Goal: Task Accomplishment & Management: Complete application form

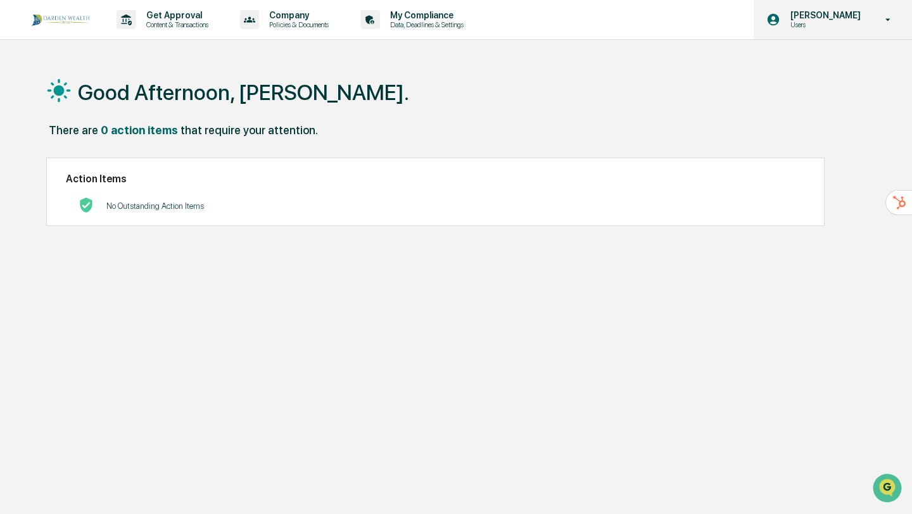
click at [810, 10] on p "[PERSON_NAME]" at bounding box center [823, 15] width 87 height 10
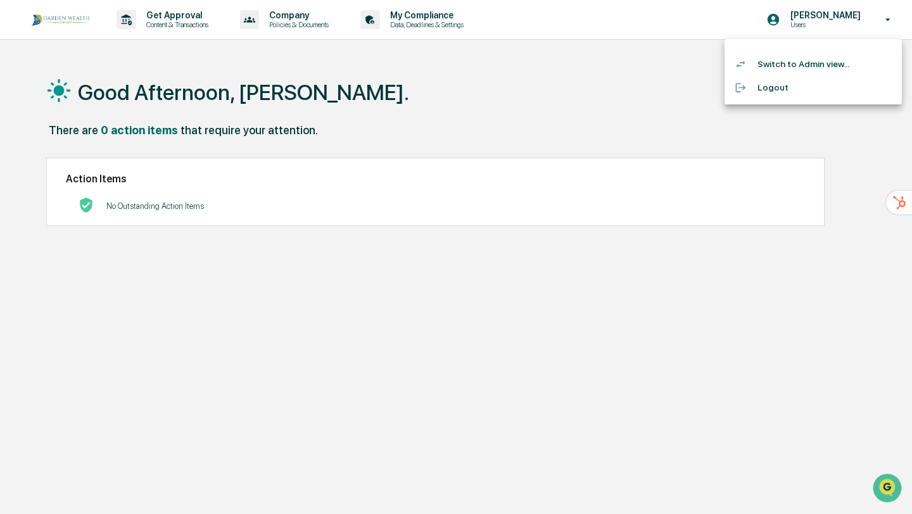
click at [790, 65] on li "Switch to Admin view..." at bounding box center [812, 64] width 177 height 23
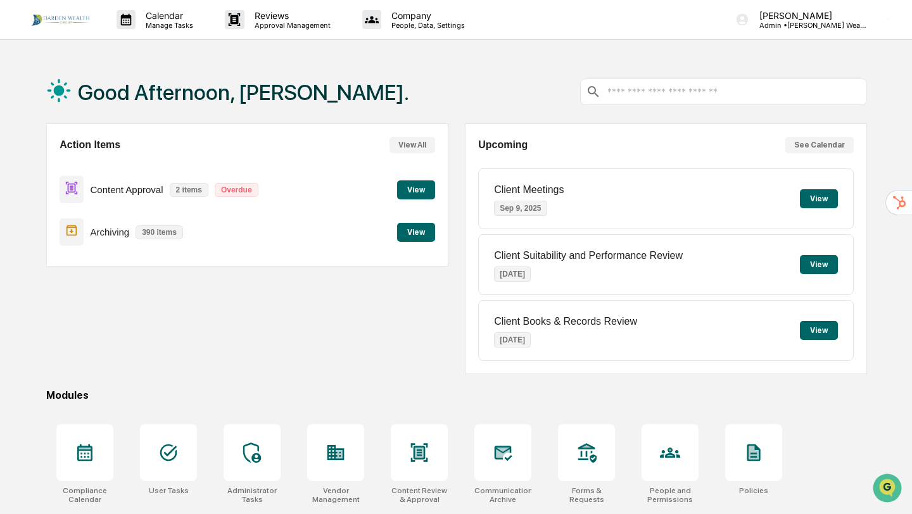
click at [421, 185] on button "View" at bounding box center [416, 189] width 38 height 19
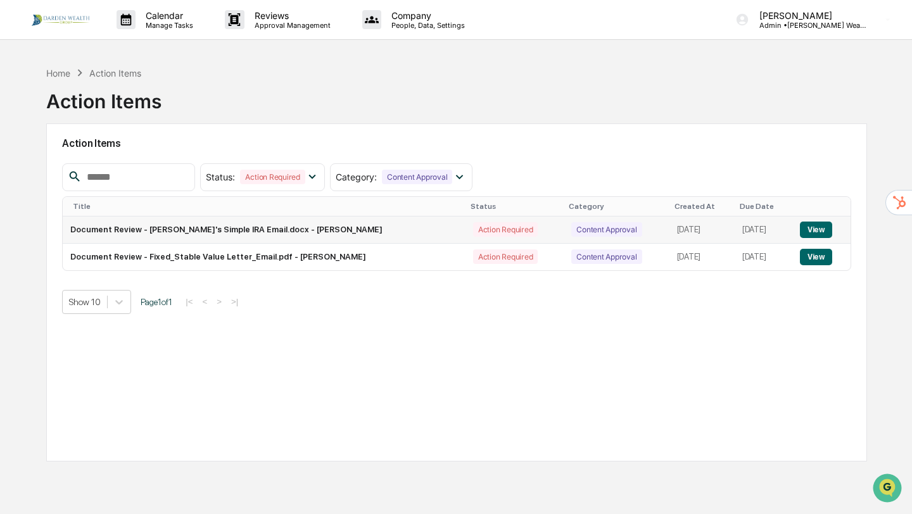
click at [816, 232] on button "View" at bounding box center [816, 230] width 32 height 16
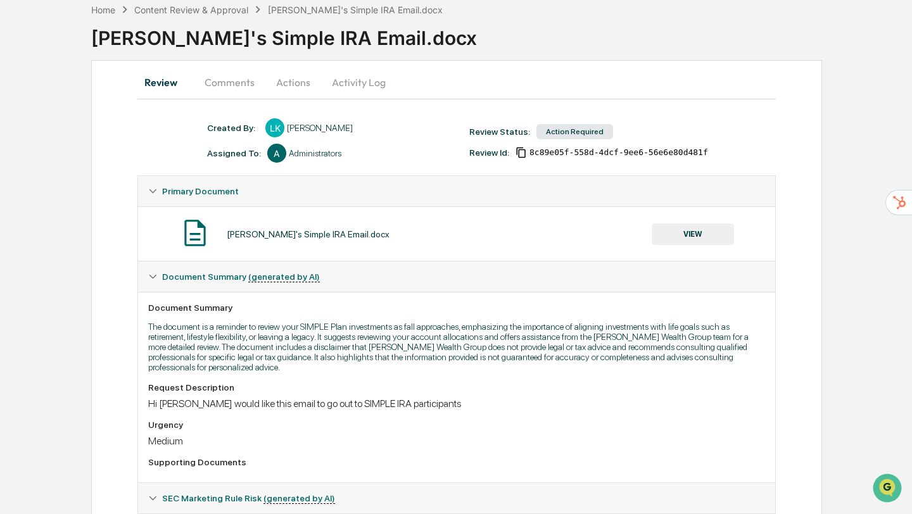
scroll to position [9, 0]
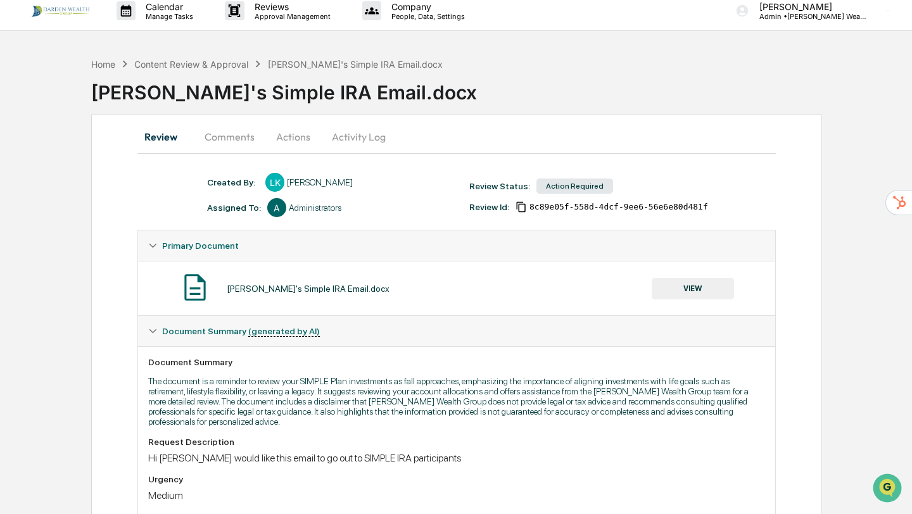
click at [237, 134] on button "Comments" at bounding box center [229, 137] width 70 height 30
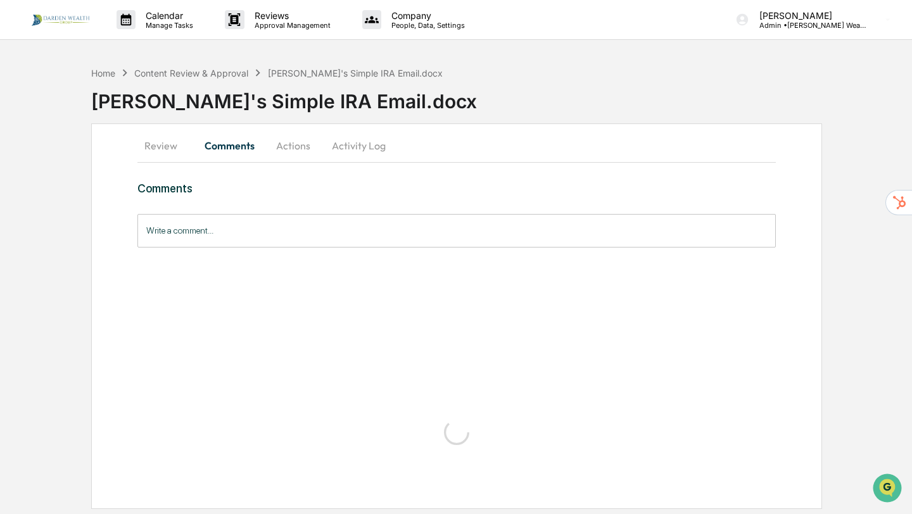
scroll to position [0, 0]
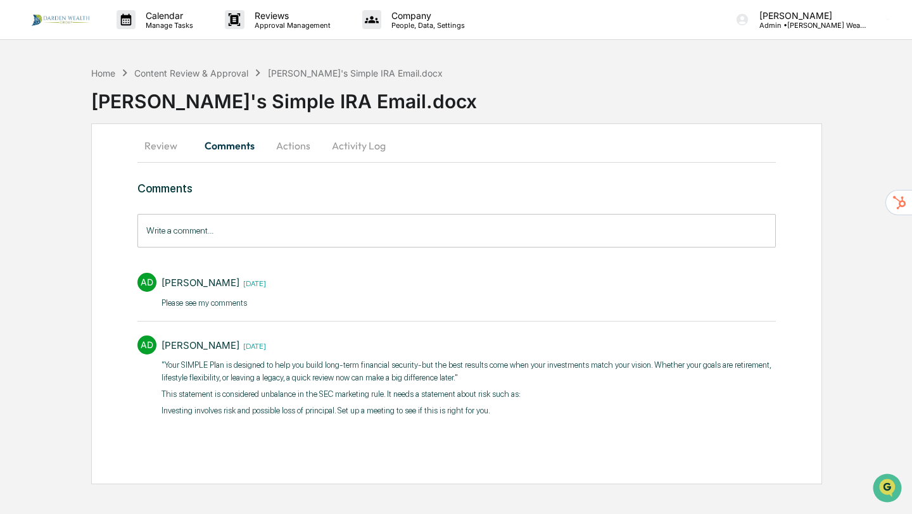
click at [281, 150] on button "Actions" at bounding box center [293, 145] width 57 height 30
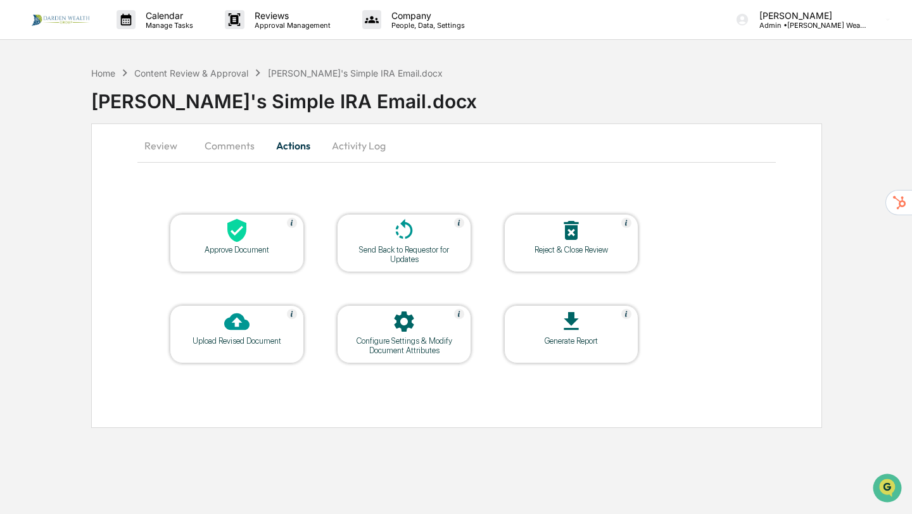
click at [244, 234] on icon at bounding box center [236, 230] width 19 height 23
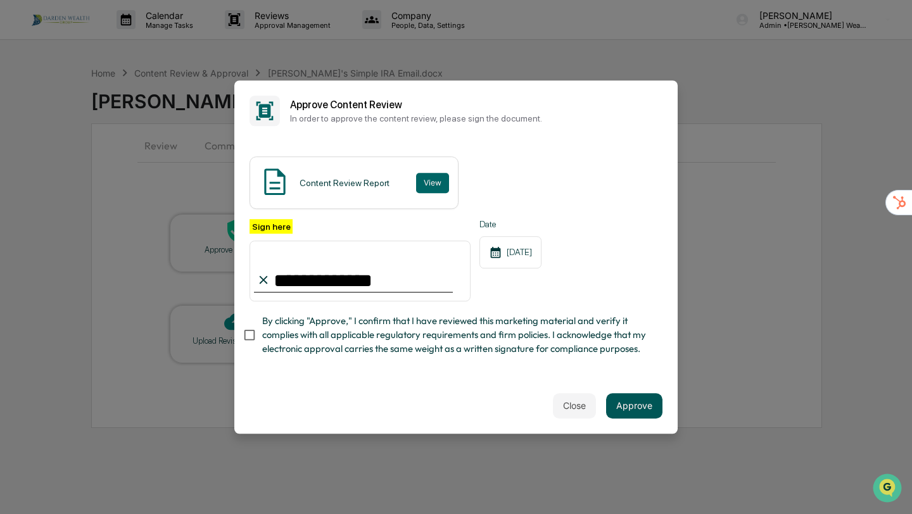
type input "**********"
click at [636, 415] on button "Approve" at bounding box center [634, 405] width 56 height 25
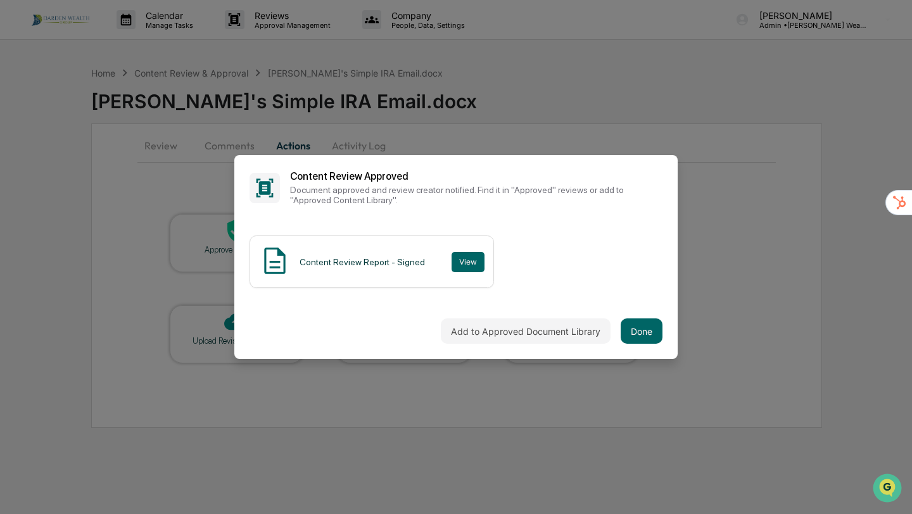
click at [253, 334] on div "Add to Approved Document Library Done" at bounding box center [455, 331] width 443 height 56
click at [644, 330] on button "Done" at bounding box center [642, 330] width 42 height 25
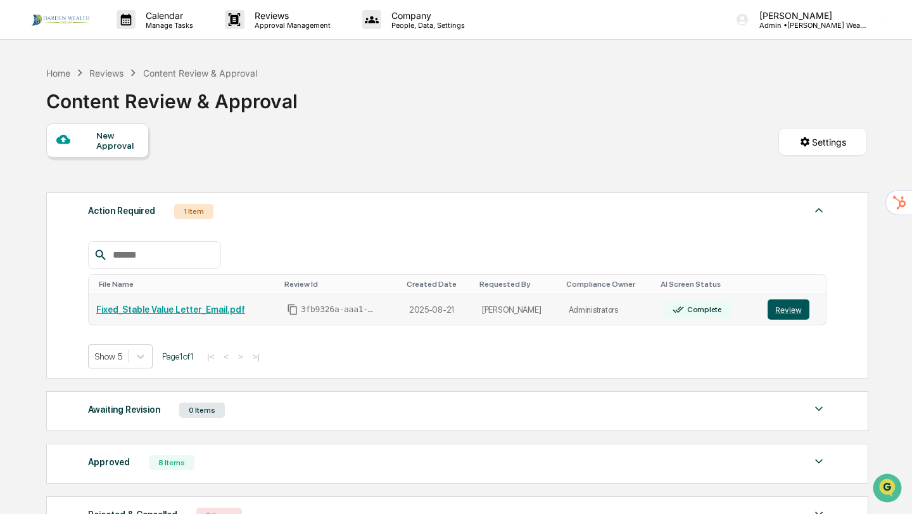
click at [797, 312] on button "Review" at bounding box center [788, 309] width 42 height 20
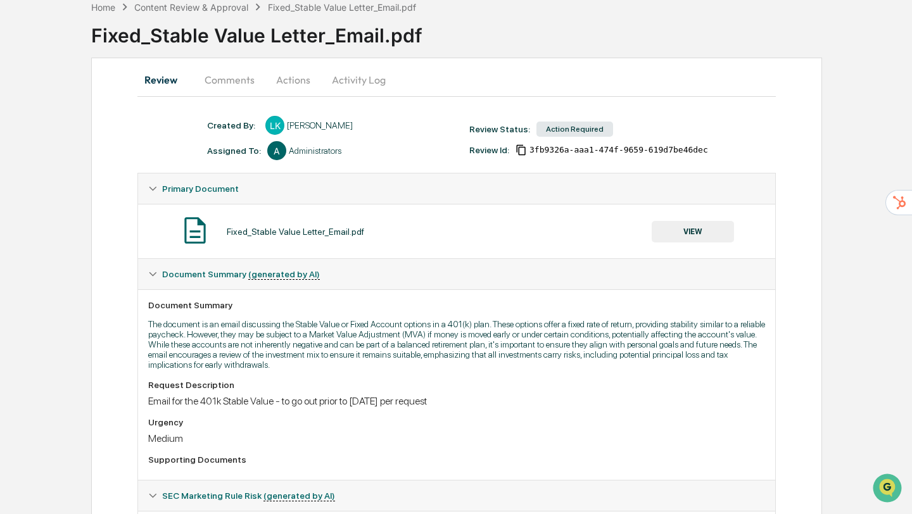
scroll to position [58, 0]
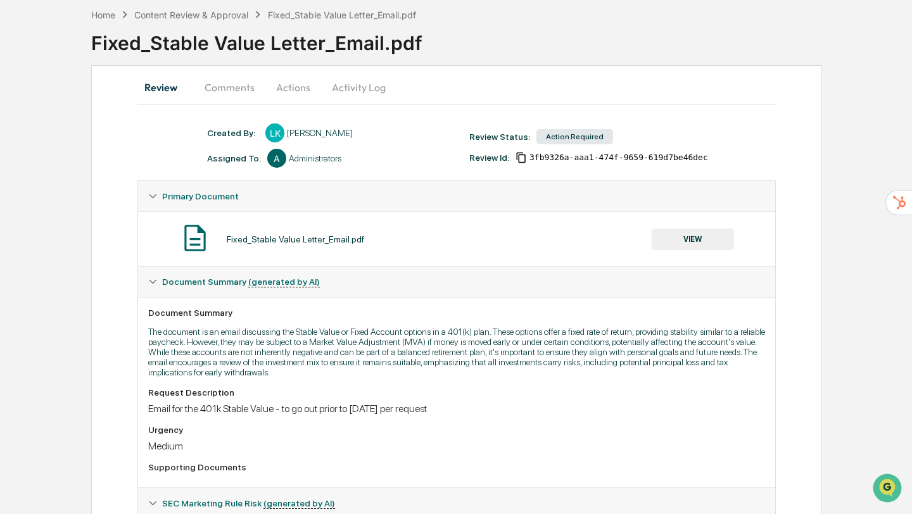
click at [688, 237] on button "VIEW" at bounding box center [693, 240] width 82 height 22
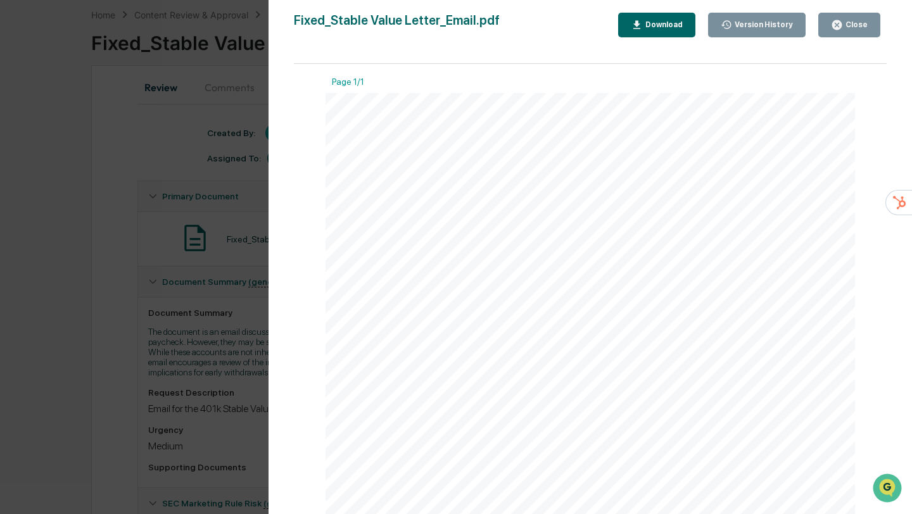
click at [844, 19] on div "Close" at bounding box center [849, 25] width 37 height 12
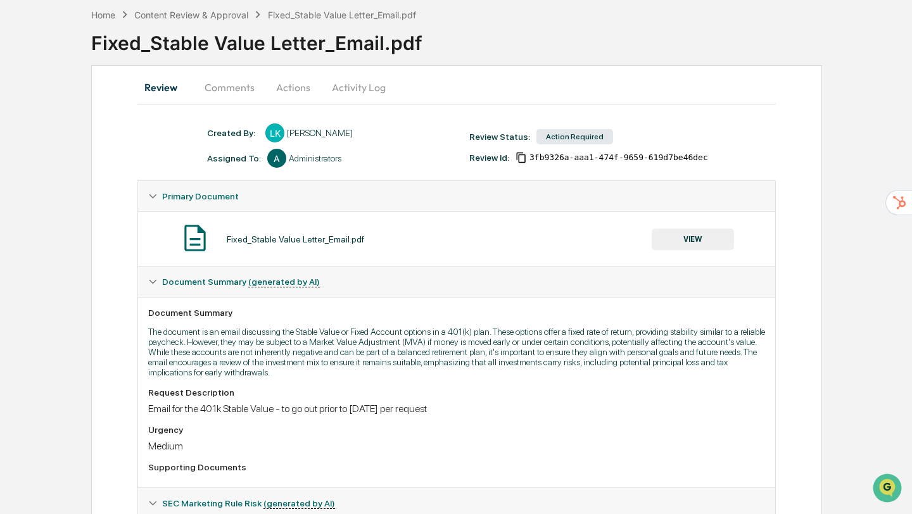
click at [294, 89] on button "Actions" at bounding box center [293, 87] width 57 height 30
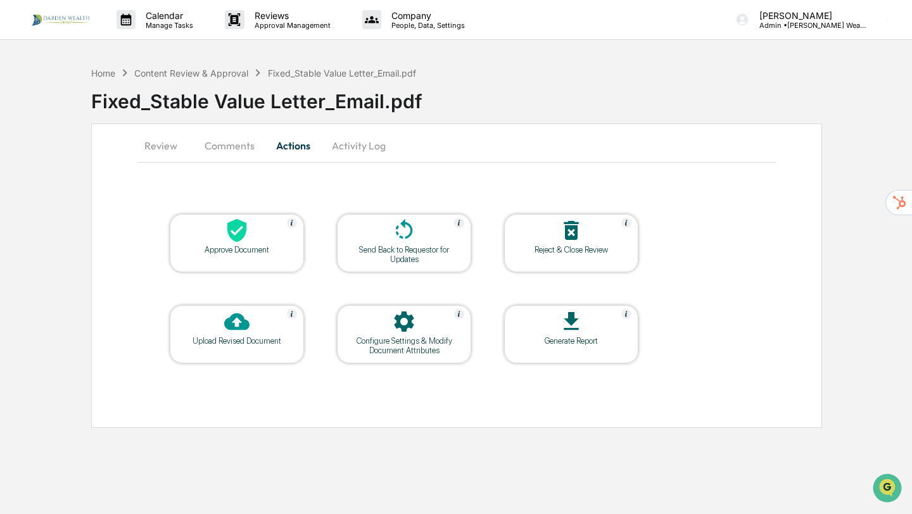
scroll to position [0, 0]
click at [246, 250] on div "Approve Document" at bounding box center [237, 249] width 114 height 9
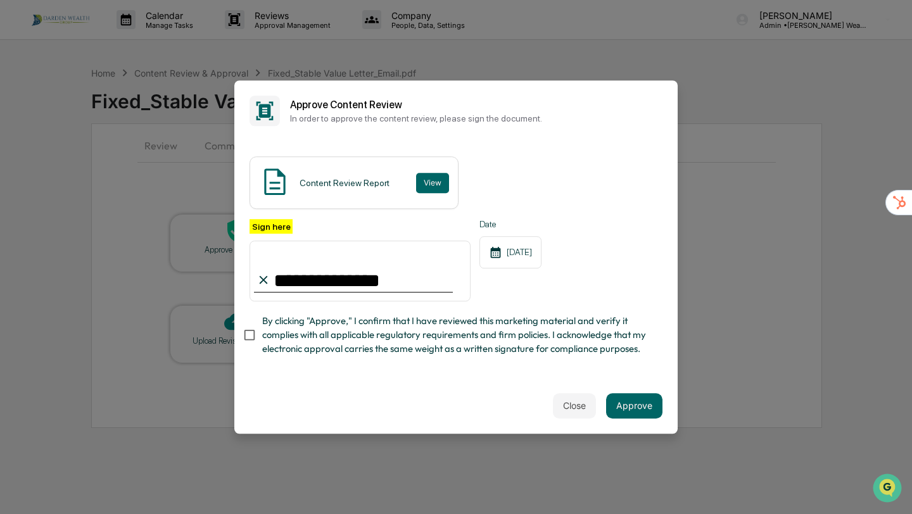
type input "**********"
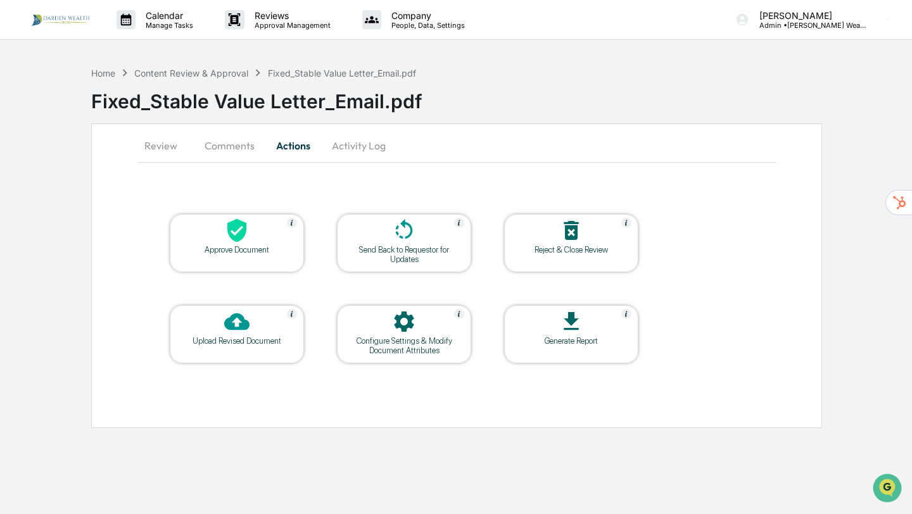
click at [259, 255] on div "Approve Document" at bounding box center [237, 243] width 134 height 58
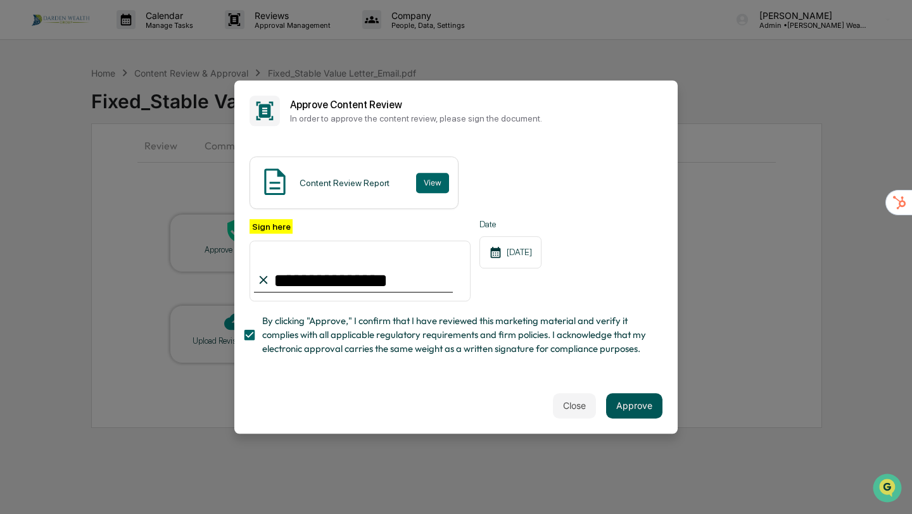
click at [641, 403] on button "Approve" at bounding box center [634, 405] width 56 height 25
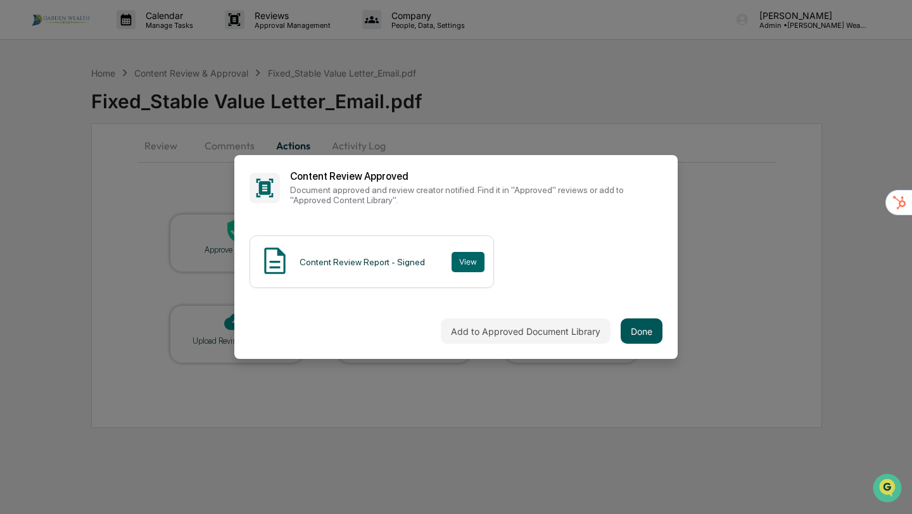
click at [640, 331] on button "Done" at bounding box center [642, 330] width 42 height 25
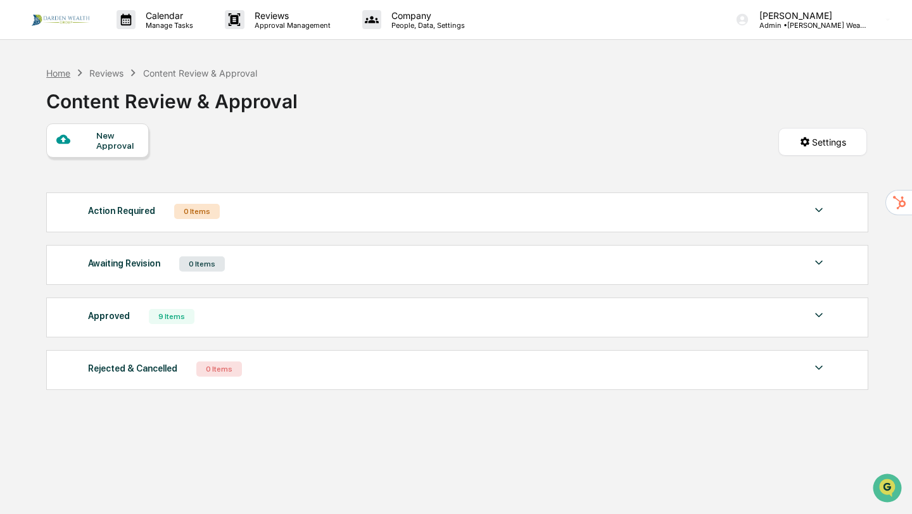
click at [53, 72] on div "Home" at bounding box center [58, 73] width 24 height 11
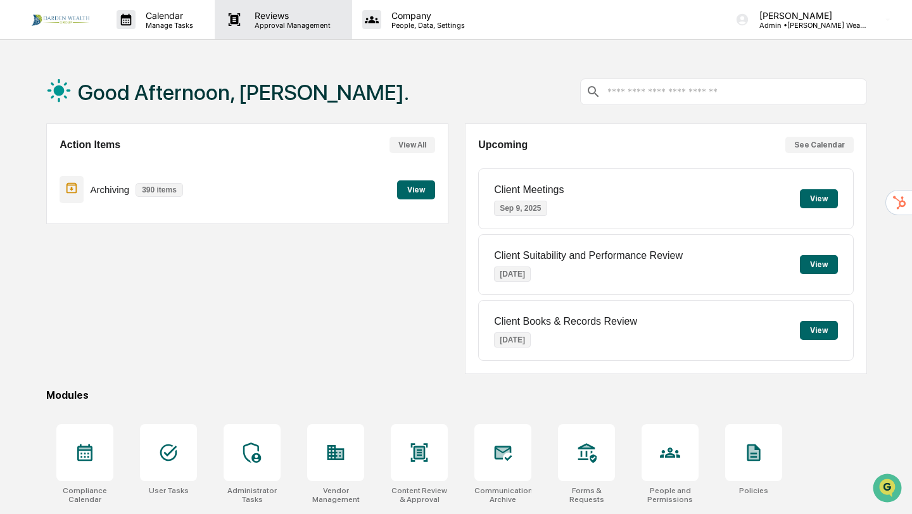
click at [267, 22] on p "Approval Management" at bounding box center [290, 25] width 92 height 9
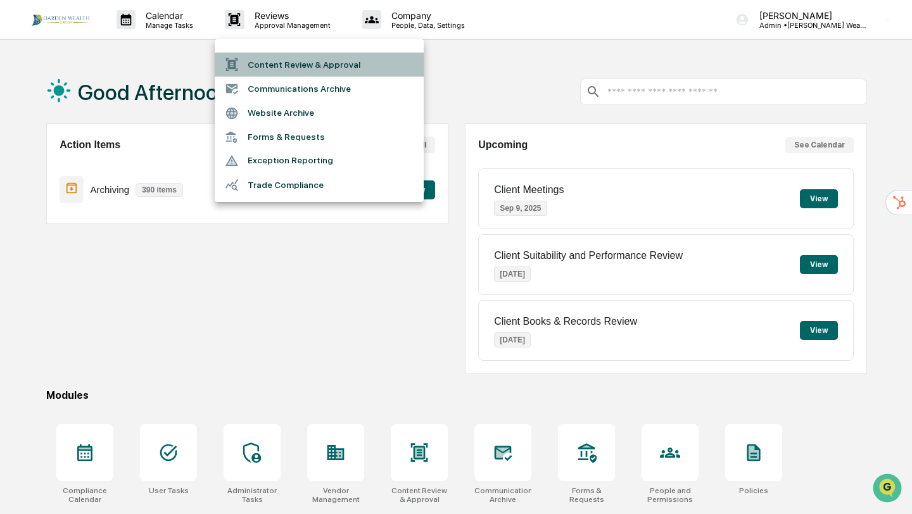
click at [281, 63] on li "Content Review & Approval" at bounding box center [319, 65] width 209 height 24
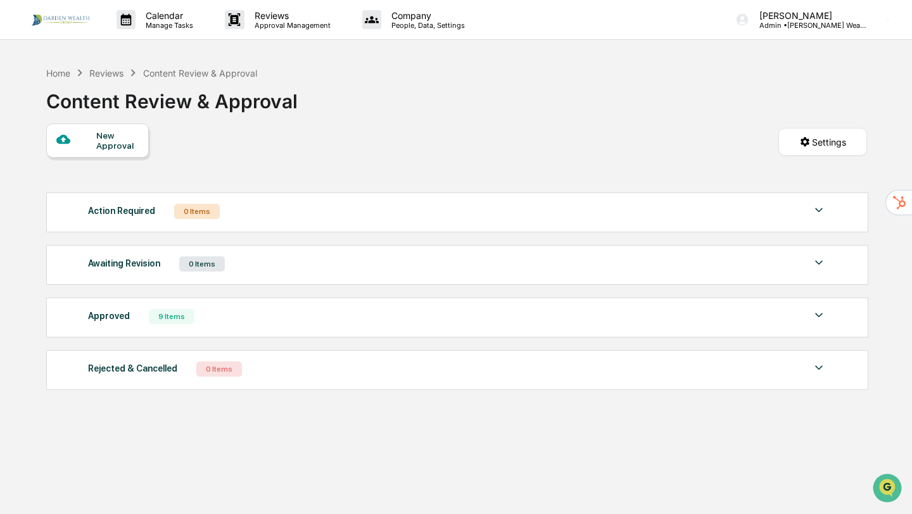
click at [114, 144] on div "New Approval" at bounding box center [117, 140] width 42 height 20
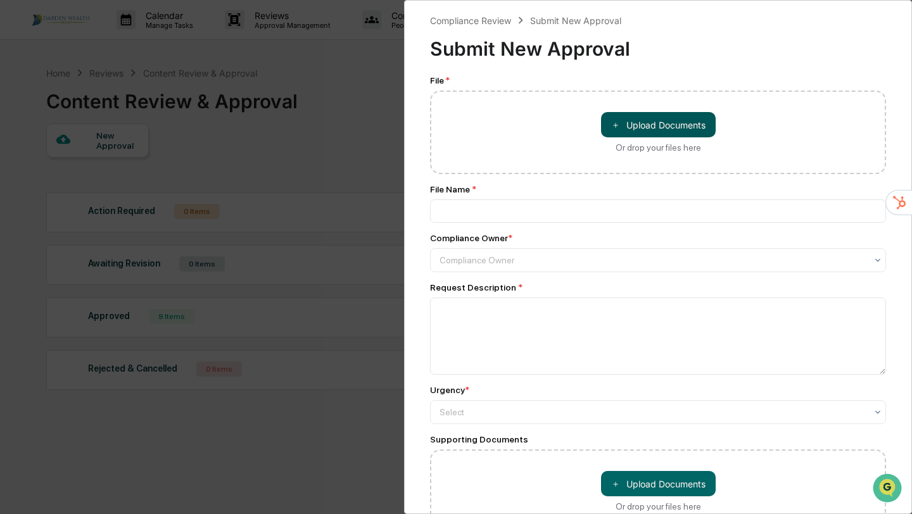
click at [679, 127] on button "＋ Upload Documents" at bounding box center [658, 124] width 115 height 25
type input "**********"
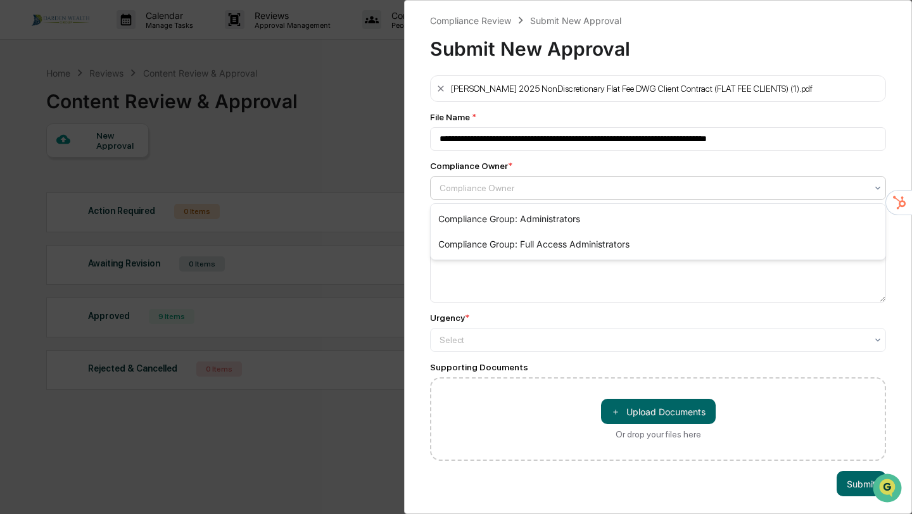
click at [504, 186] on div at bounding box center [652, 188] width 427 height 13
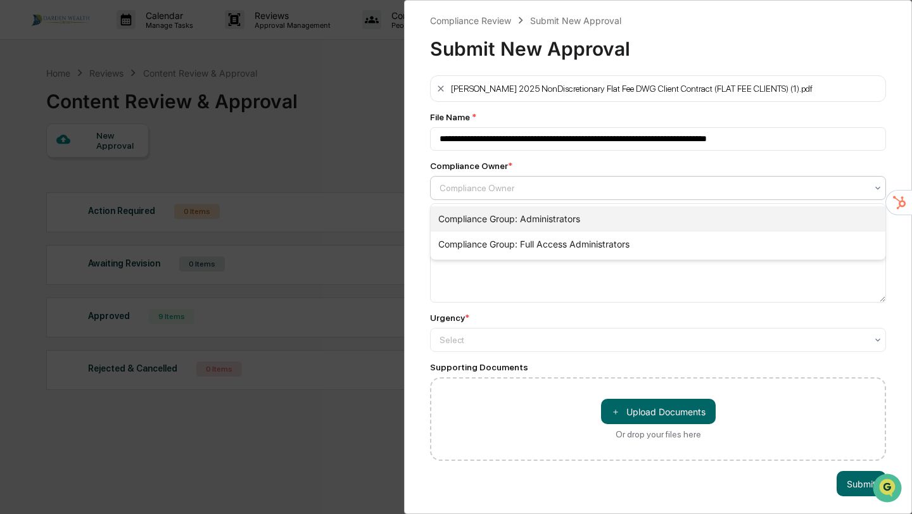
click at [504, 209] on div "Compliance Group: Administrators" at bounding box center [658, 218] width 455 height 25
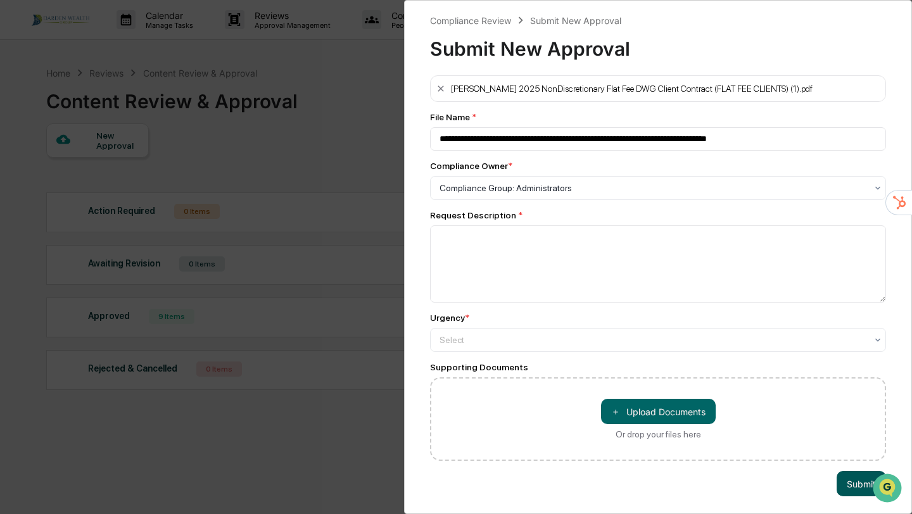
click at [845, 481] on button "Submit" at bounding box center [860, 483] width 49 height 25
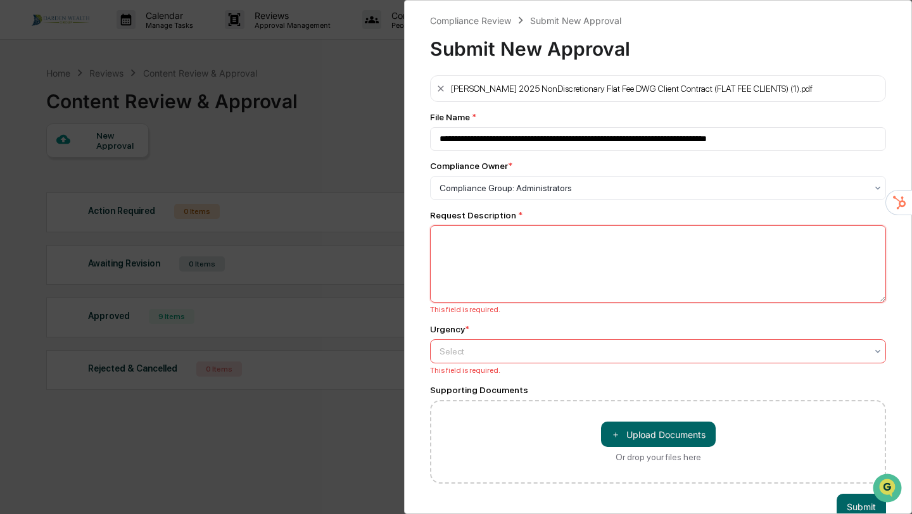
click at [540, 267] on textarea at bounding box center [658, 263] width 456 height 77
type textarea "**********"
click at [518, 360] on div "Select" at bounding box center [652, 352] width 439 height 18
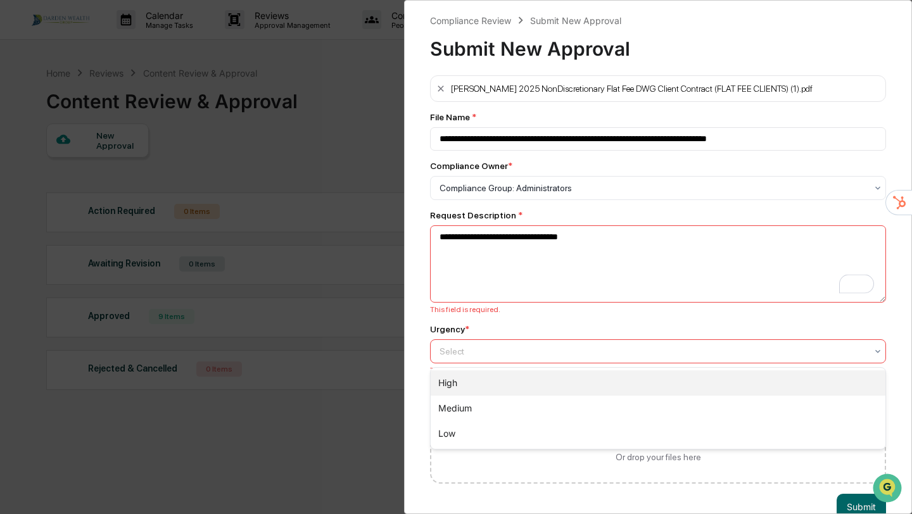
click at [513, 377] on div "High" at bounding box center [658, 382] width 455 height 25
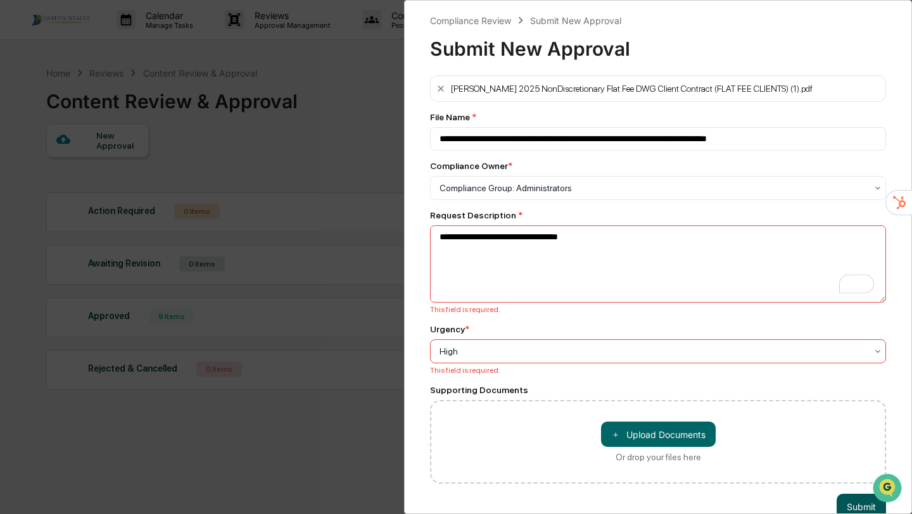
click at [851, 508] on button "Submit" at bounding box center [860, 506] width 49 height 25
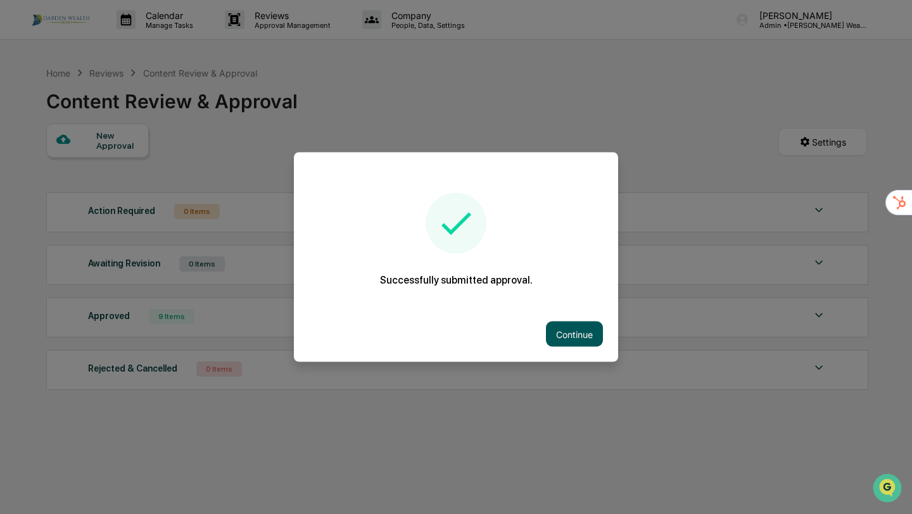
click at [578, 338] on button "Continue" at bounding box center [574, 334] width 57 height 25
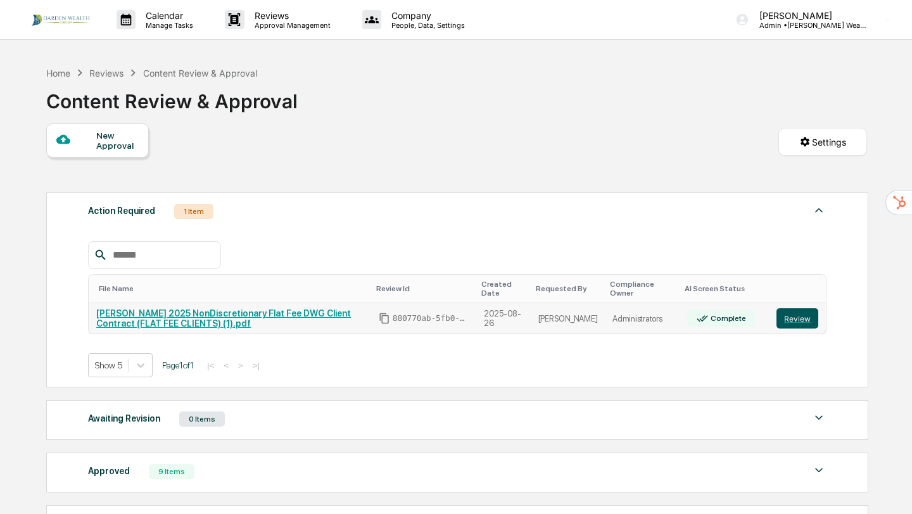
click at [805, 319] on button "Review" at bounding box center [797, 318] width 42 height 20
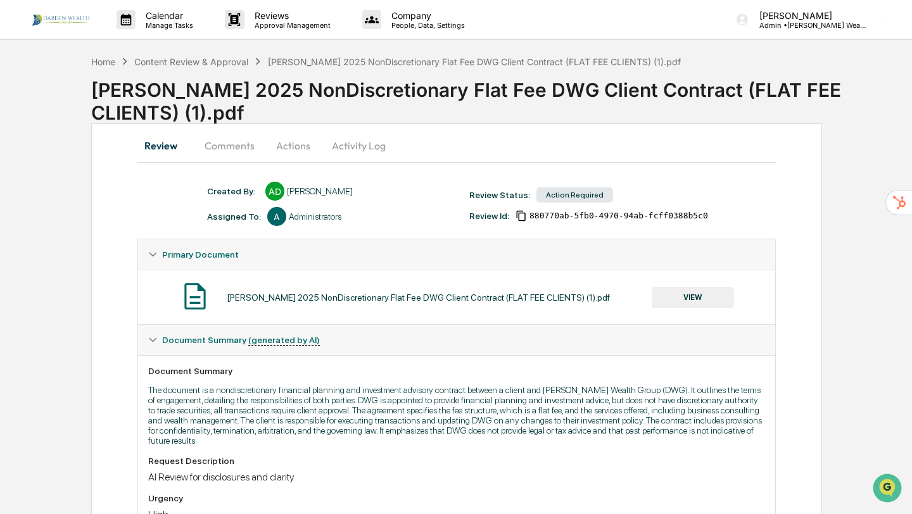
click at [702, 295] on button "VIEW" at bounding box center [693, 298] width 82 height 22
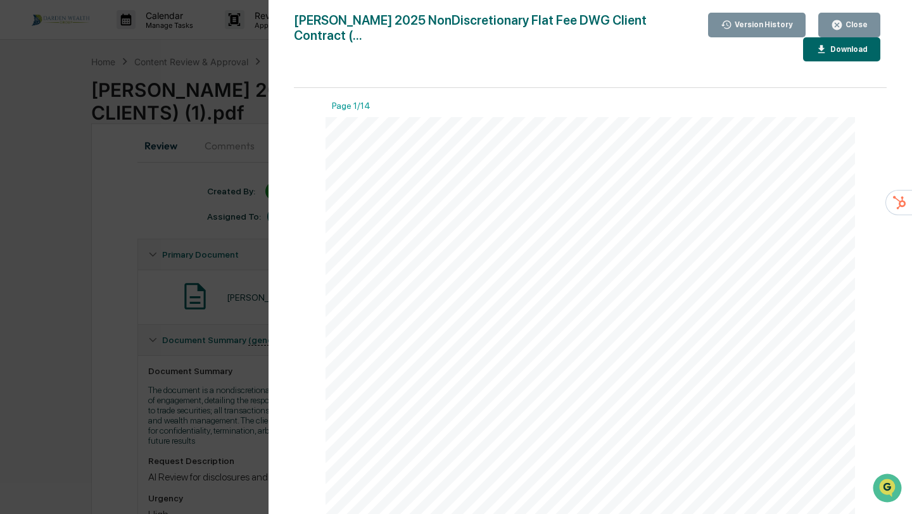
click at [858, 23] on div "Close" at bounding box center [855, 24] width 25 height 9
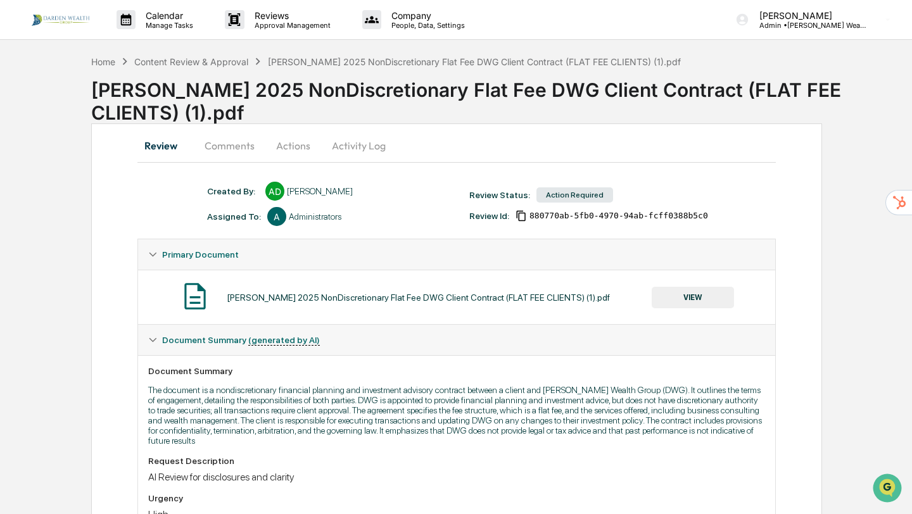
click at [242, 144] on button "Comments" at bounding box center [229, 145] width 70 height 30
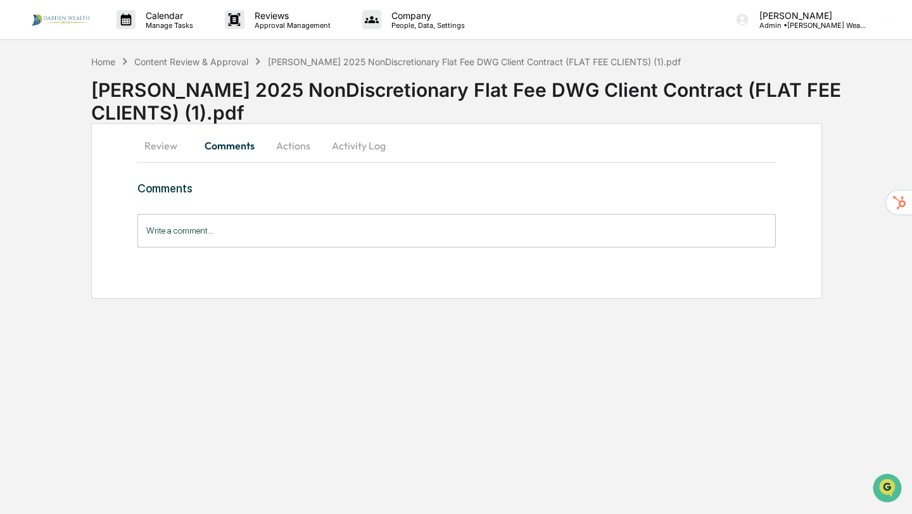
click at [289, 142] on button "Actions" at bounding box center [293, 145] width 57 height 30
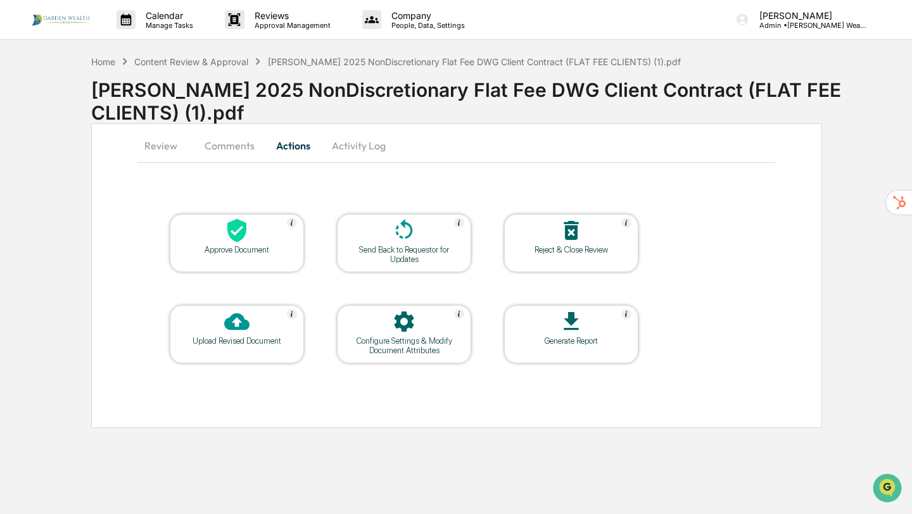
click at [234, 236] on icon at bounding box center [236, 230] width 19 height 23
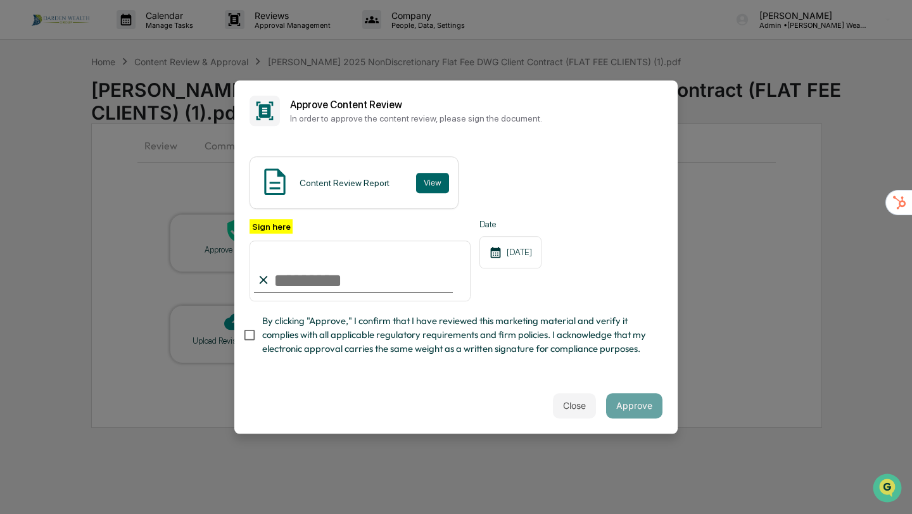
click at [305, 274] on input "Sign here" at bounding box center [359, 271] width 221 height 61
type input "**********"
click at [292, 361] on div "**********" at bounding box center [455, 291] width 413 height 144
click at [640, 404] on button "Approve" at bounding box center [634, 405] width 56 height 25
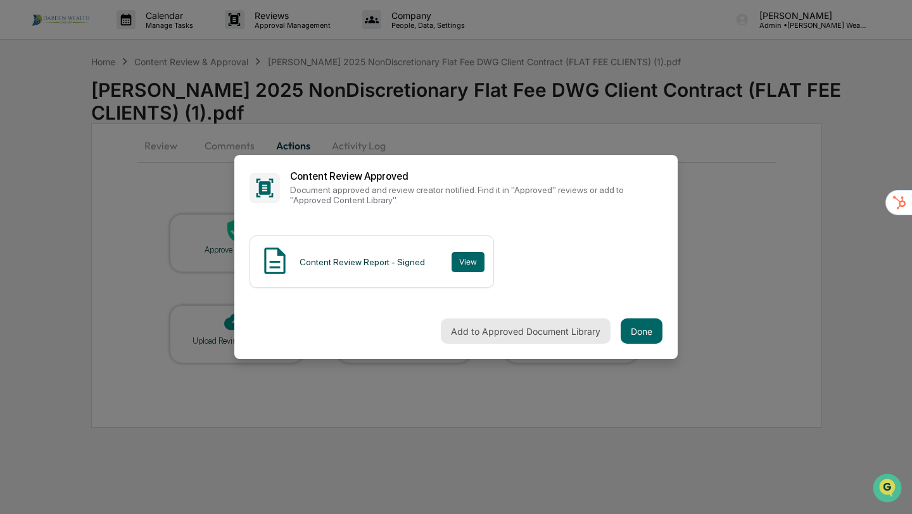
click at [546, 330] on button "Add to Approved Document Library" at bounding box center [526, 330] width 170 height 25
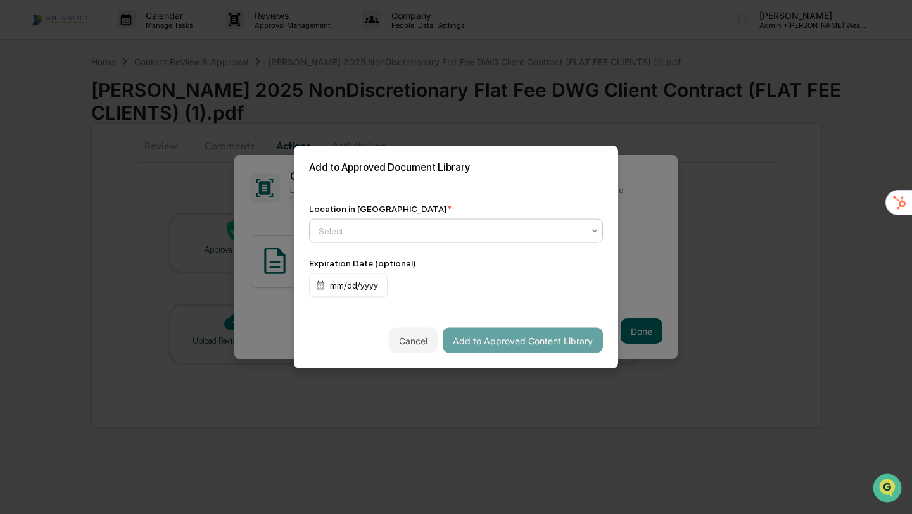
click at [414, 225] on div at bounding box center [450, 231] width 265 height 13
click at [404, 265] on div "Approved Content Library" at bounding box center [456, 260] width 293 height 25
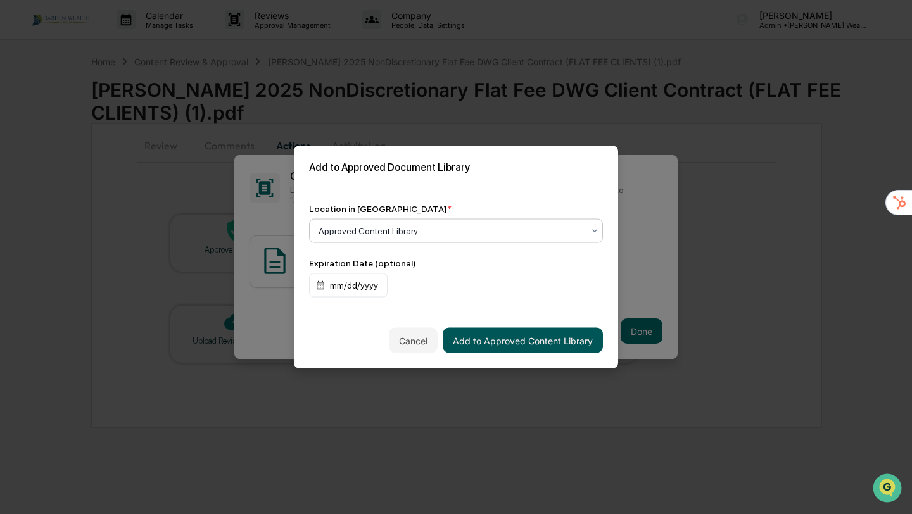
click at [486, 344] on button "Add to Approved Content Library" at bounding box center [523, 340] width 160 height 25
